Goal: Information Seeking & Learning: Find contact information

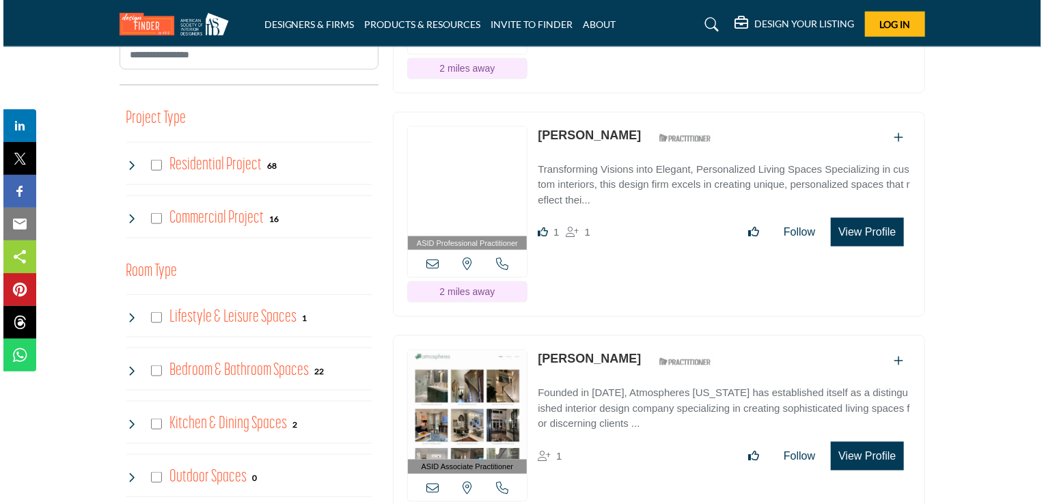
scroll to position [820, 0]
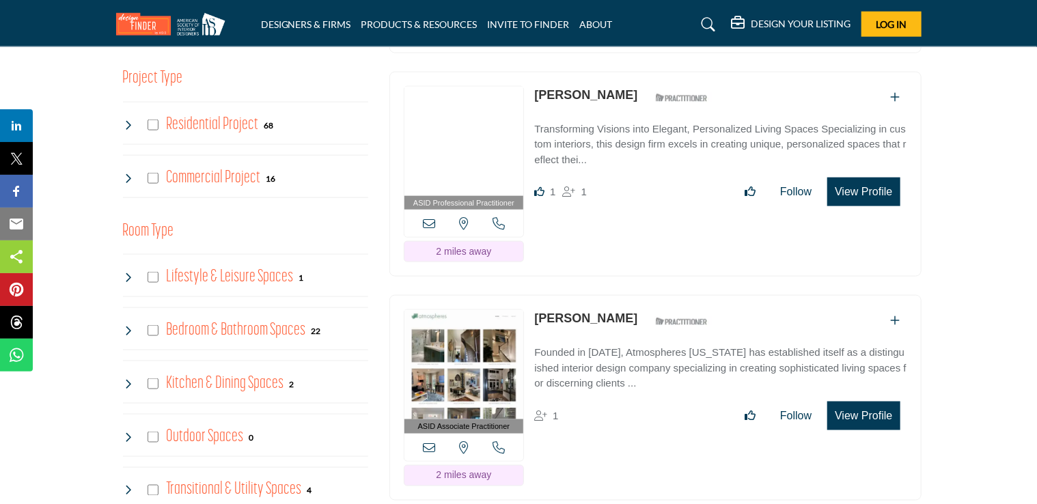
drag, startPoint x: 885, startPoint y: 184, endPoint x: 770, endPoint y: 246, distance: 130.2
click at [768, 246] on div "ASID Professional Practitioner ASID Professional Practitioners have successfull…" at bounding box center [655, 175] width 532 height 206
click at [871, 190] on button "View Profile" at bounding box center [863, 192] width 72 height 29
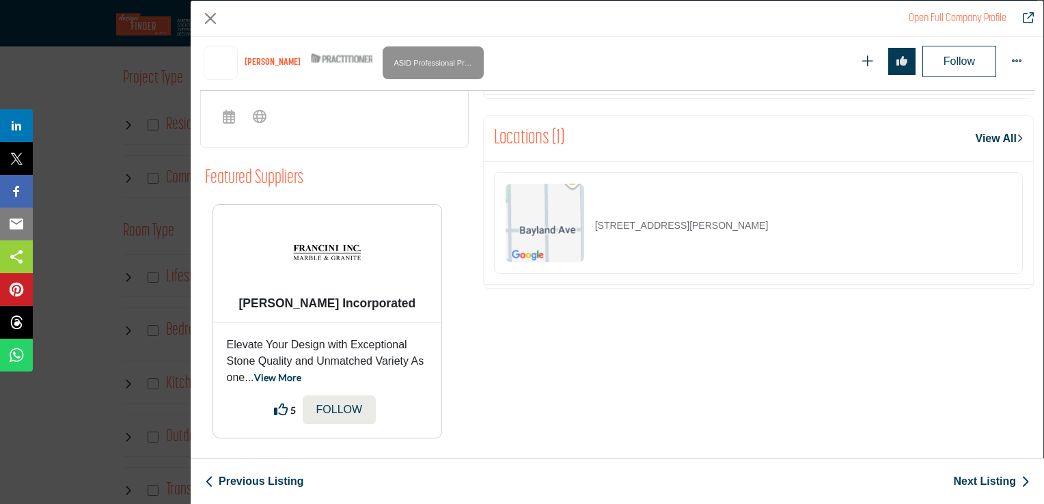
scroll to position [686, 0]
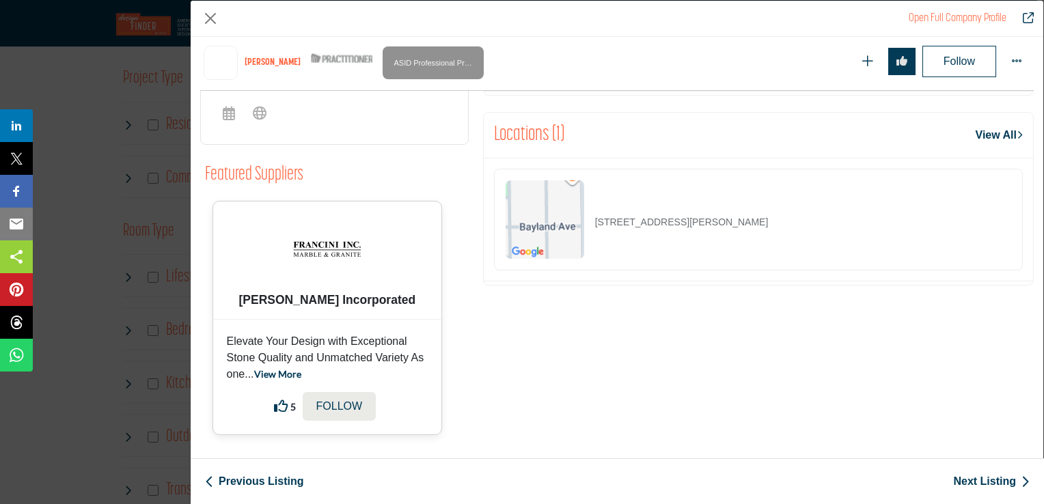
drag, startPoint x: 262, startPoint y: 294, endPoint x: 425, endPoint y: 310, distance: 164.7
click at [425, 310] on div "Francini Incorporated" at bounding box center [327, 260] width 229 height 118
copy b "Francini Incorporated"
click at [288, 374] on link "View More" at bounding box center [277, 374] width 47 height 12
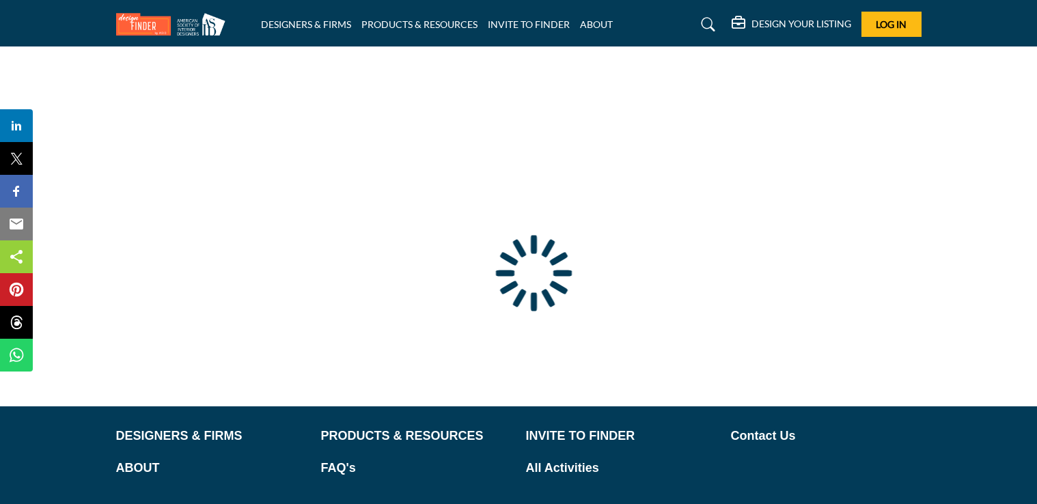
type input "**********"
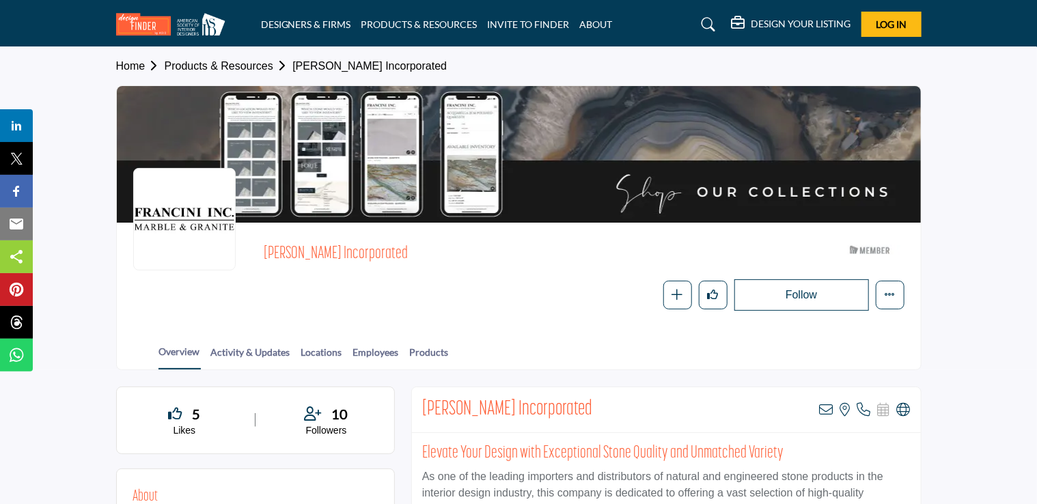
click at [602, 324] on div "Francini Incorporated ASID Member who supports and impacts the Interior Design …" at bounding box center [519, 275] width 804 height 104
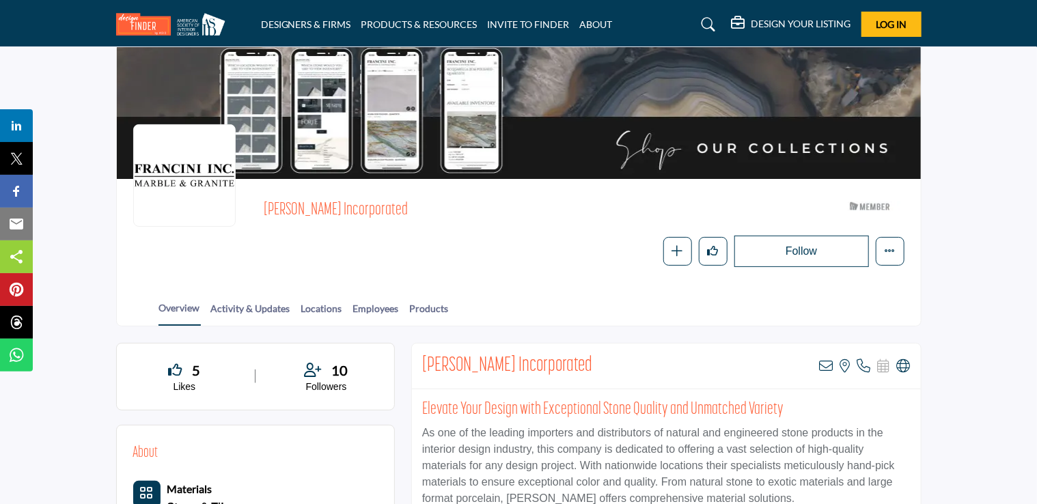
scroll to position [68, 0]
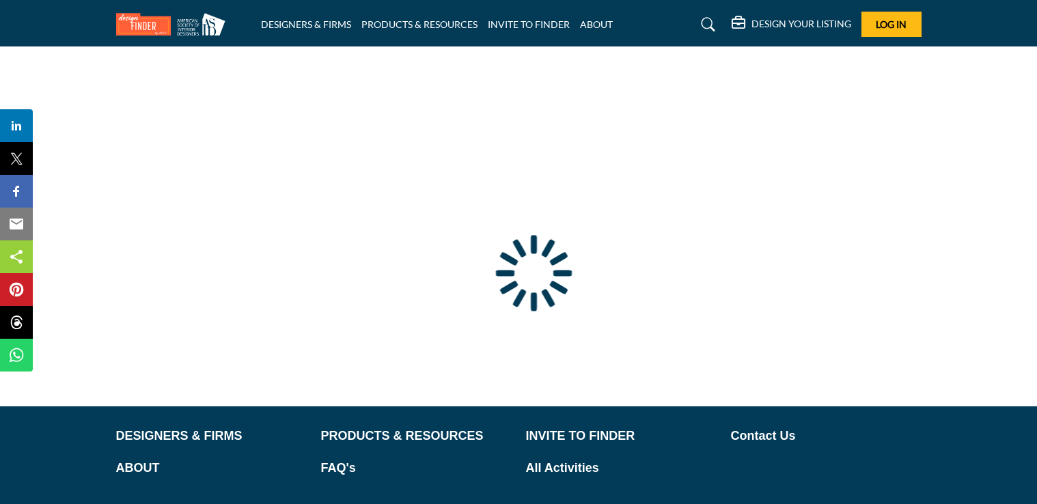
type input "**********"
